Goal: Find specific page/section: Find specific page/section

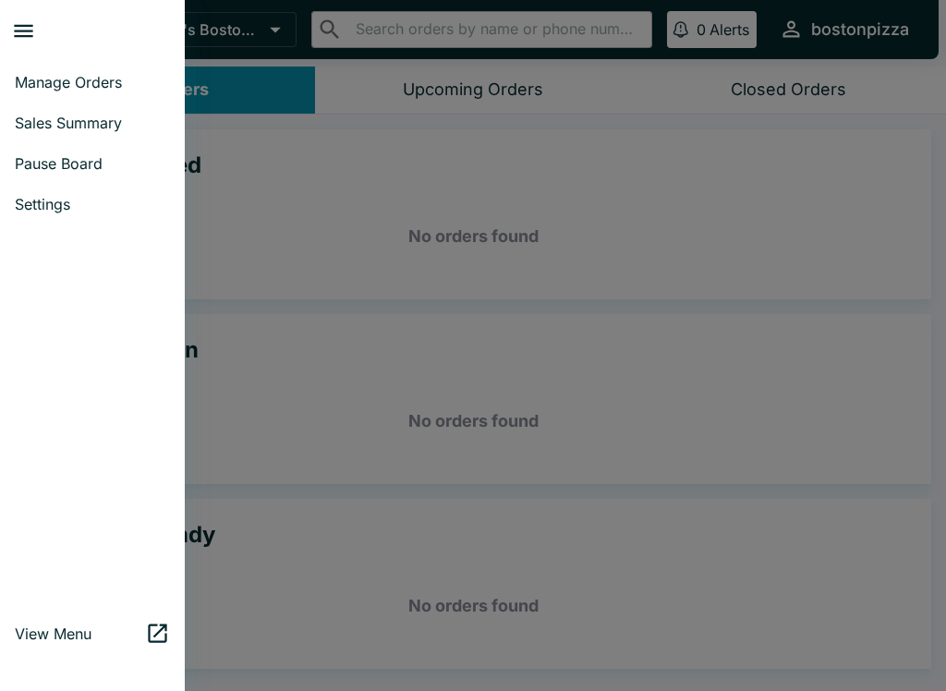
click at [24, 172] on span "Pause Board" at bounding box center [92, 163] width 155 height 18
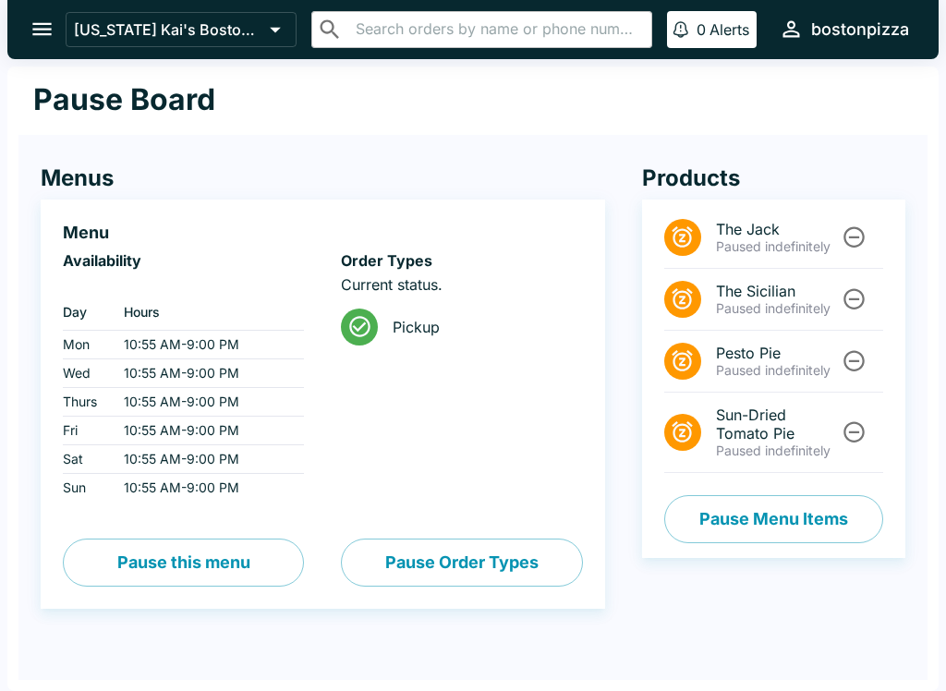
click at [27, 10] on button "open drawer" at bounding box center [41, 29] width 47 height 47
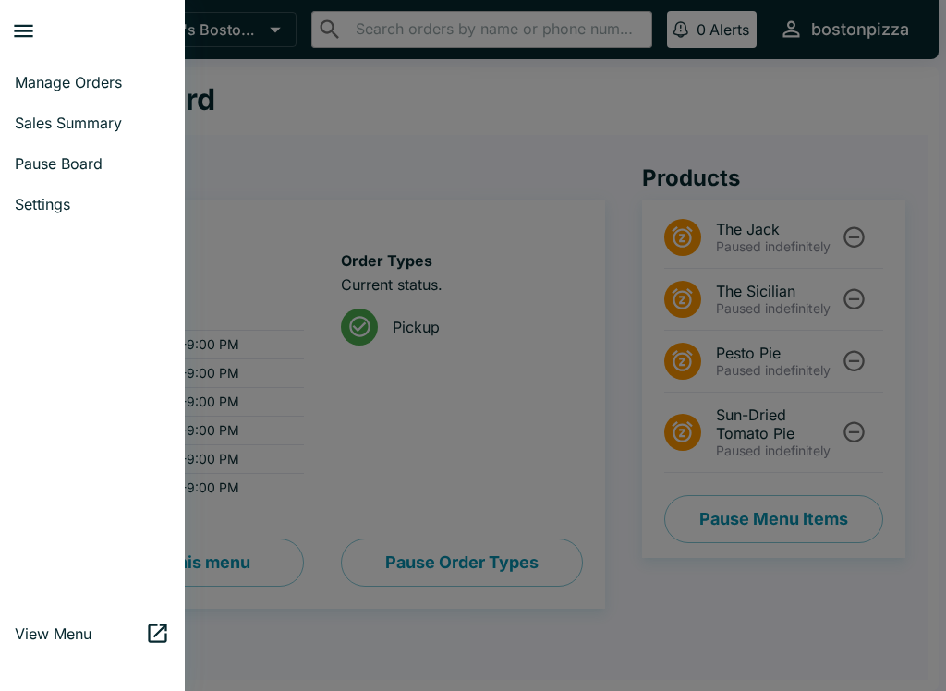
click at [30, 124] on span "Sales Summary" at bounding box center [92, 123] width 155 height 18
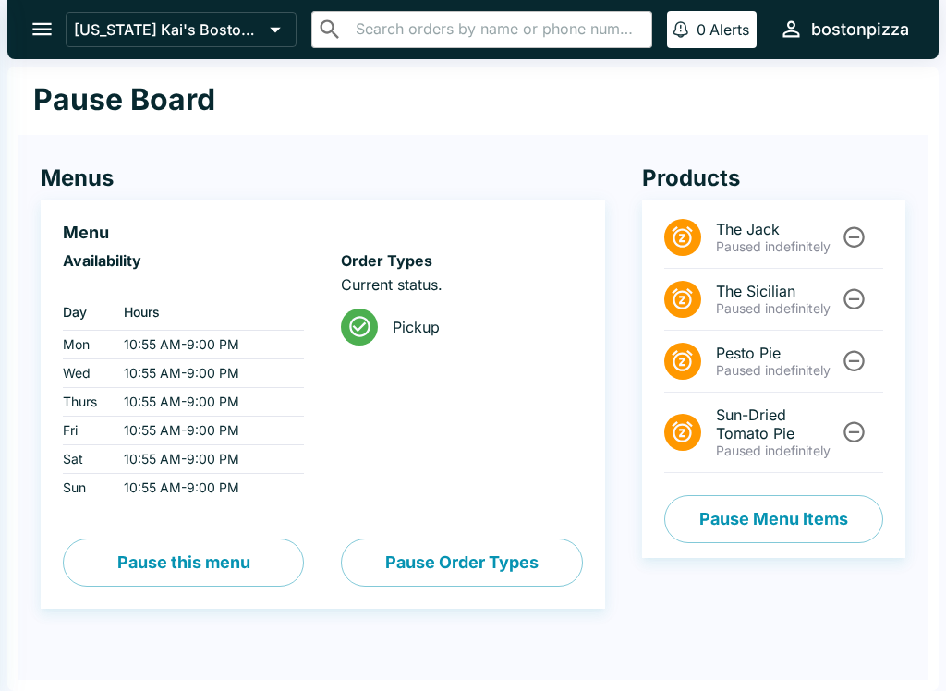
select select "03:00"
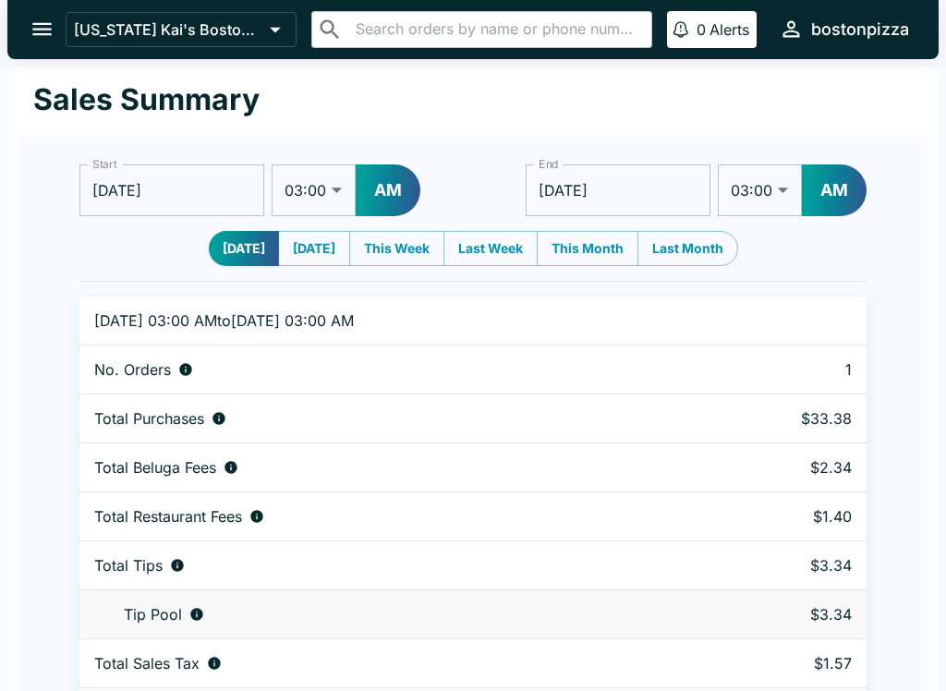
click at [50, 32] on icon "open drawer" at bounding box center [42, 29] width 25 height 25
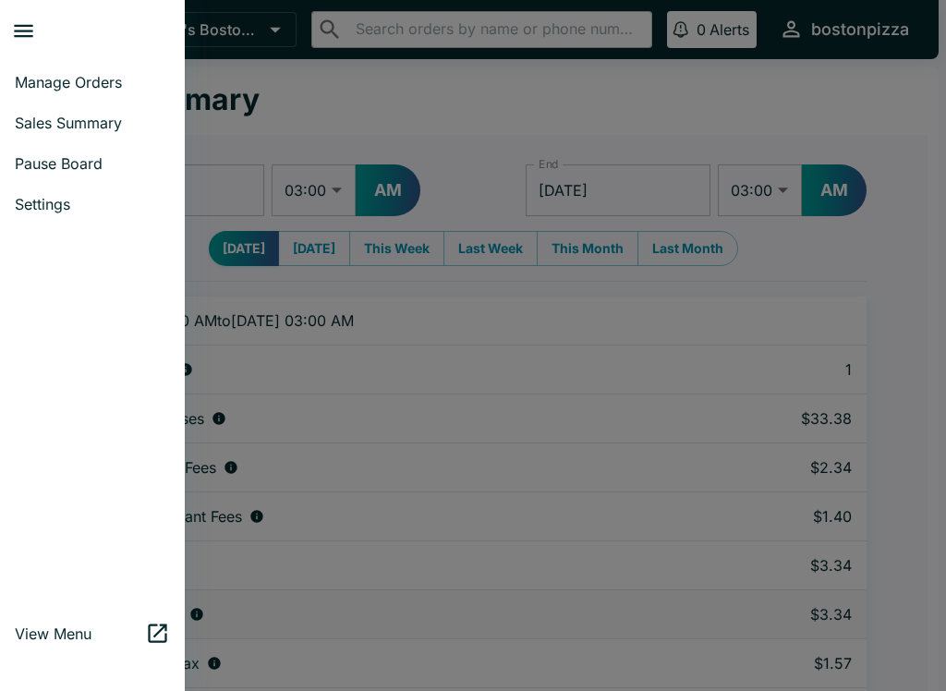
click at [30, 80] on span "Manage Orders" at bounding box center [92, 82] width 155 height 18
